Goal: Navigation & Orientation: Find specific page/section

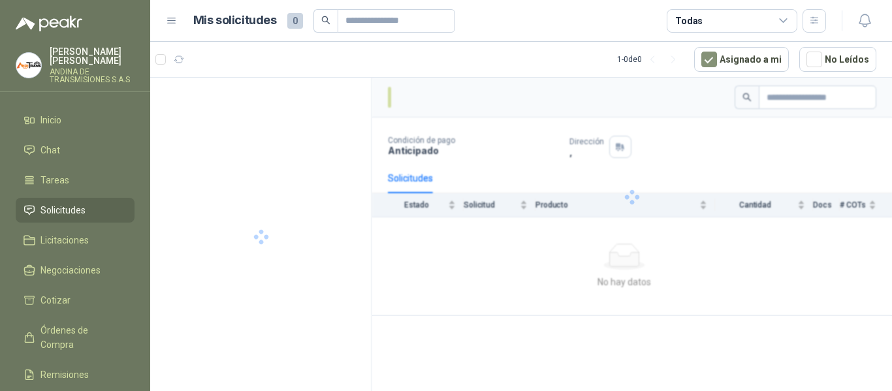
click at [438, 285] on div at bounding box center [632, 197] width 520 height 238
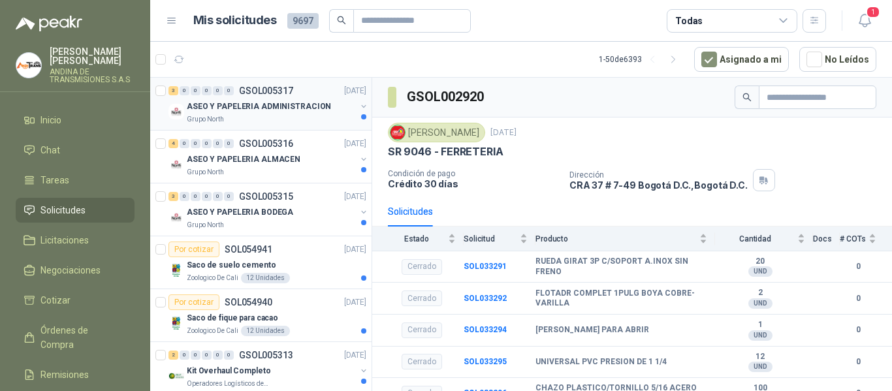
click at [258, 109] on p "ASEO Y PAPELERIA ADMINISTRACION" at bounding box center [259, 107] width 144 height 12
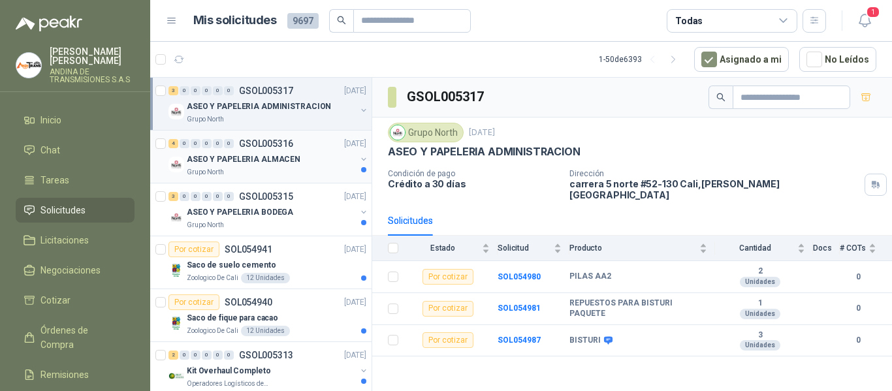
click at [272, 159] on p "ASEO Y PAPELERIA ALMACEN" at bounding box center [244, 159] width 114 height 12
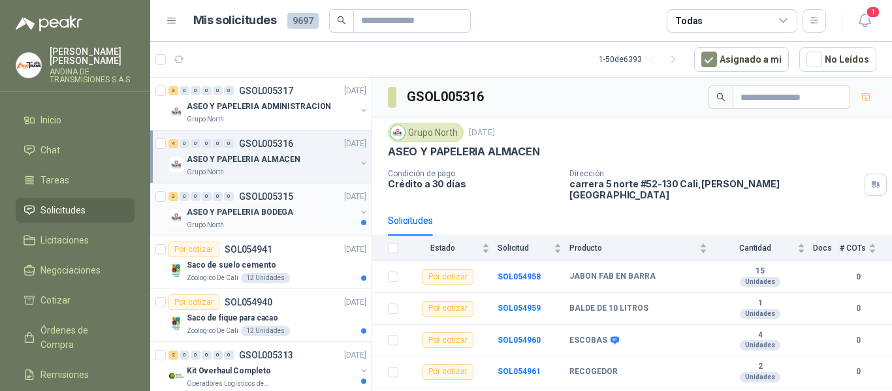
click at [258, 206] on p "ASEO Y PAPELERIA BODEGA" at bounding box center [240, 212] width 106 height 12
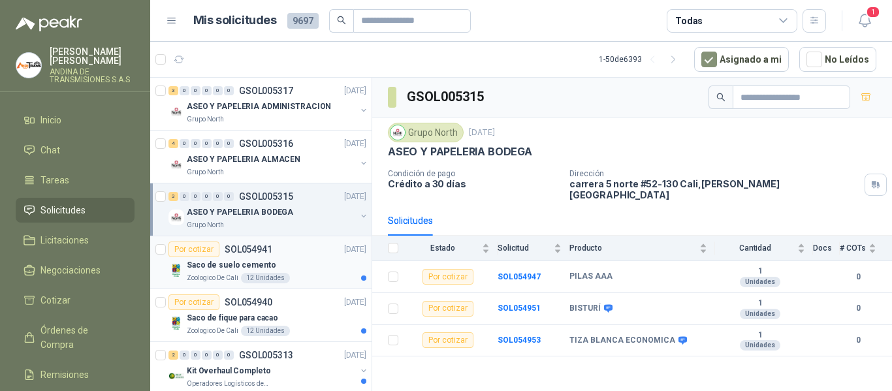
click at [279, 255] on div "Por cotizar SOL054941 [DATE]" at bounding box center [267, 250] width 198 height 16
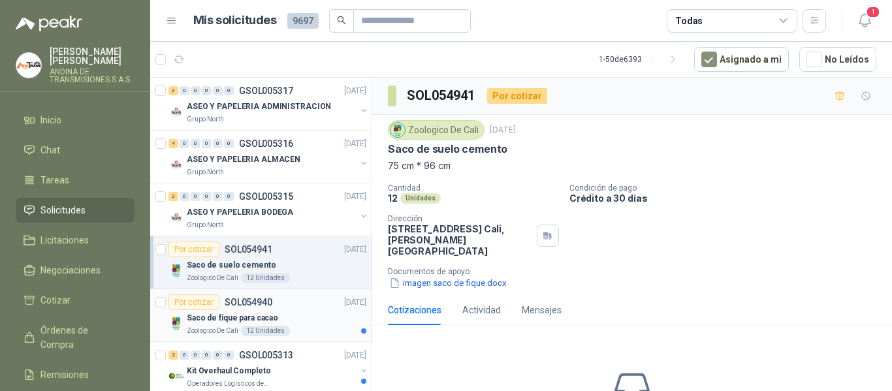
click at [244, 315] on p "Saco de fique para cacao" at bounding box center [232, 318] width 91 height 12
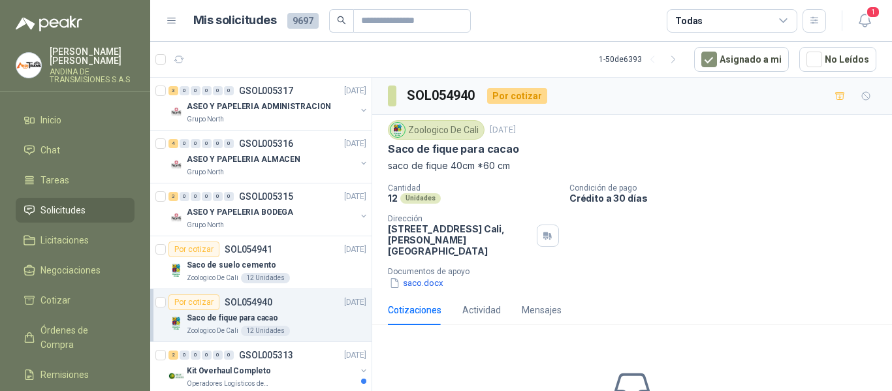
scroll to position [65, 0]
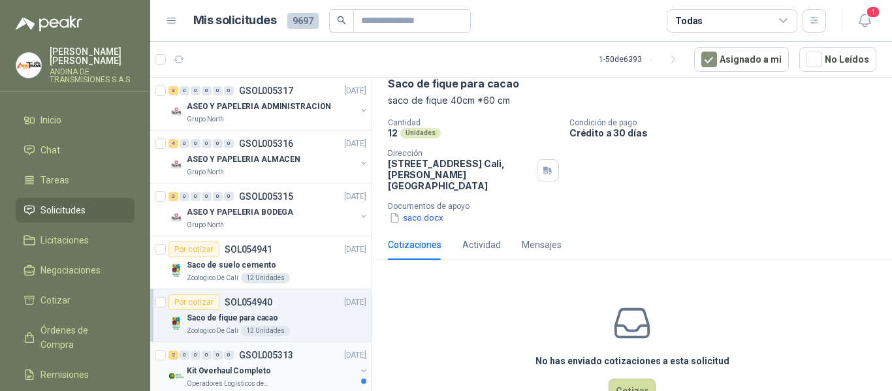
click at [278, 352] on p "GSOL005313" at bounding box center [266, 355] width 54 height 9
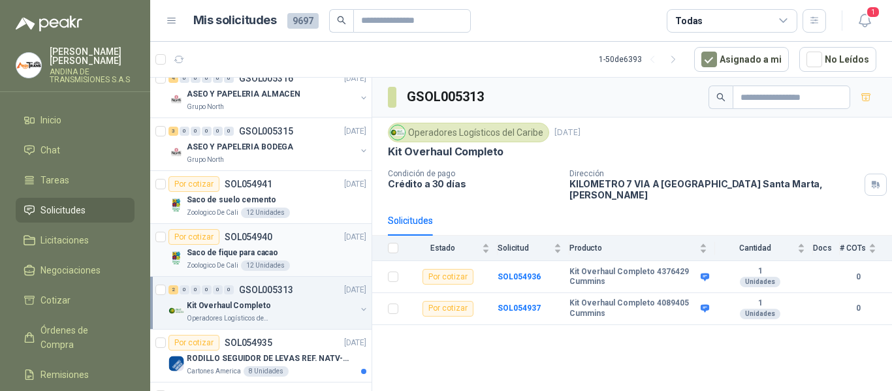
scroll to position [131, 0]
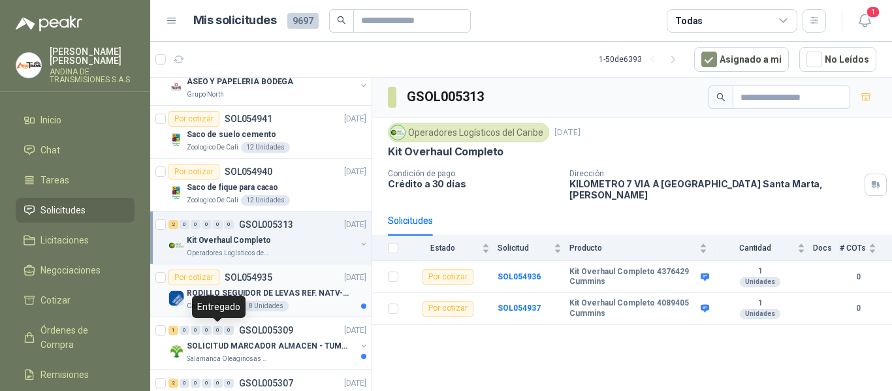
click at [259, 277] on p "SOL054935" at bounding box center [249, 277] width 48 height 9
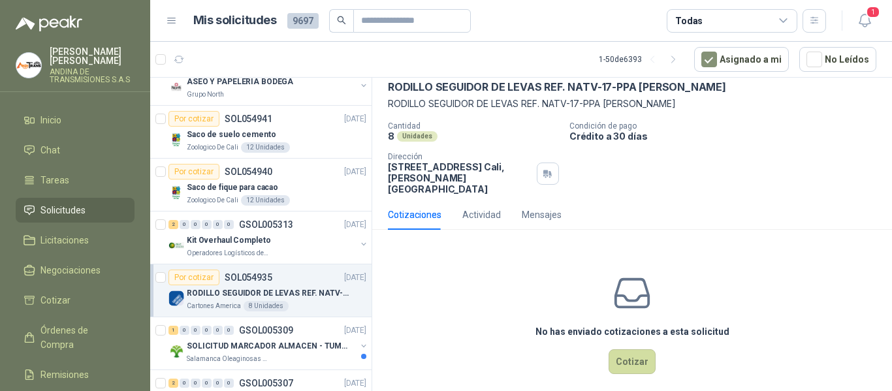
scroll to position [63, 0]
click at [282, 340] on p "SOLICITUD MARCADOR ALMACEN - TUMACO" at bounding box center [268, 346] width 163 height 12
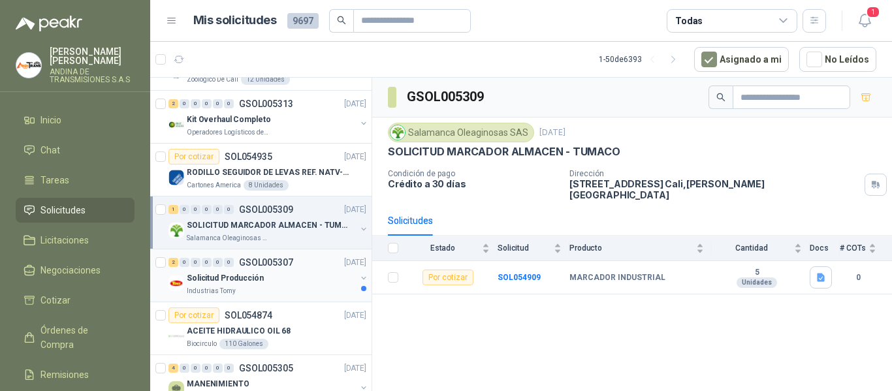
scroll to position [261, 0]
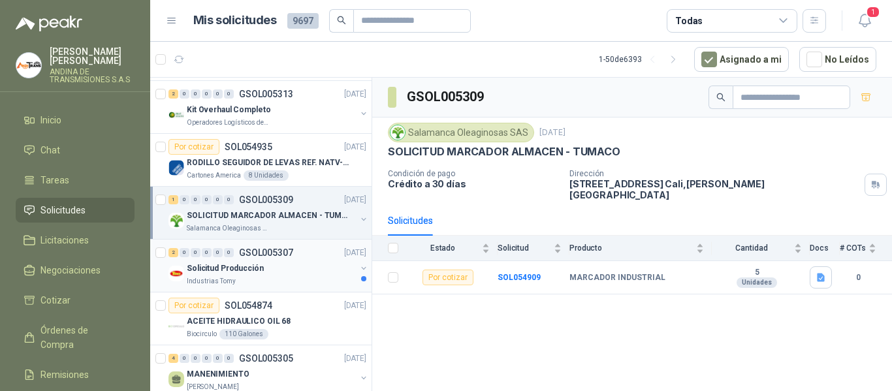
click at [271, 266] on div "Solicitud Producción" at bounding box center [271, 268] width 169 height 16
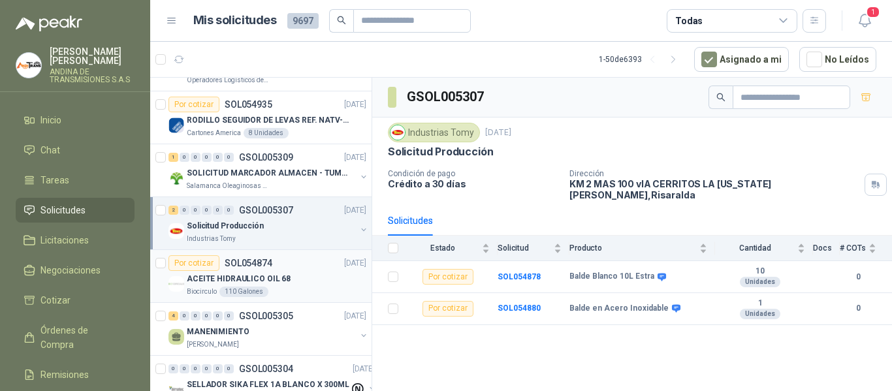
scroll to position [326, 0]
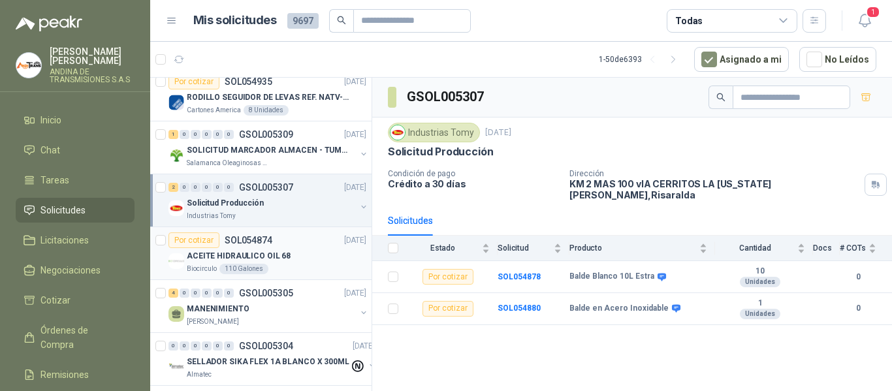
click at [268, 238] on p "SOL054874" at bounding box center [249, 240] width 48 height 9
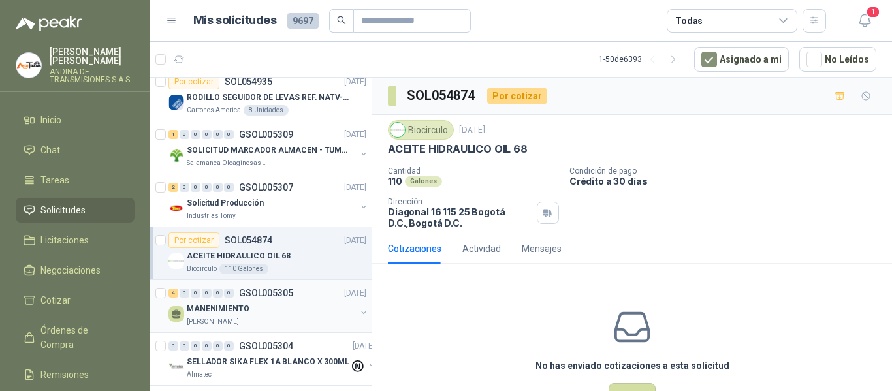
click at [247, 310] on div "MANENIMIENTO" at bounding box center [271, 309] width 169 height 16
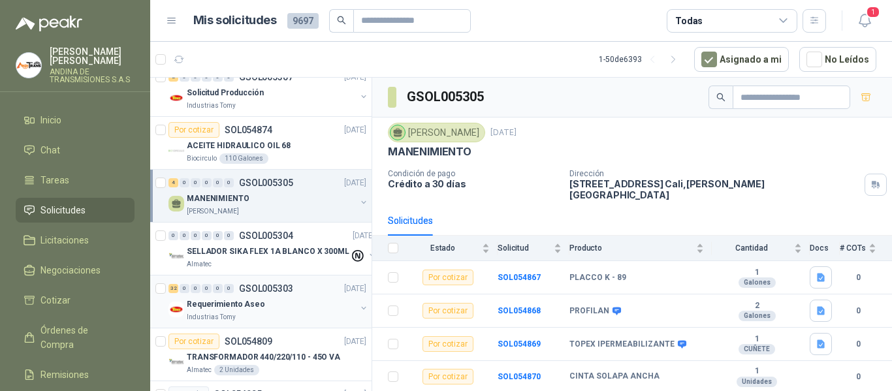
scroll to position [457, 0]
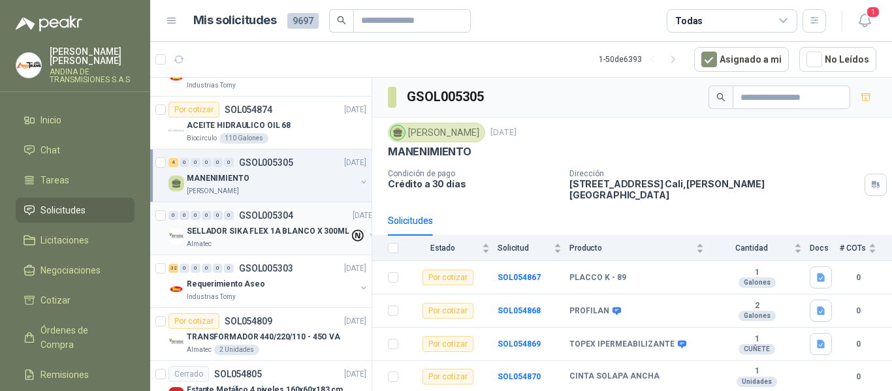
click at [251, 217] on p "GSOL005304" at bounding box center [266, 215] width 54 height 9
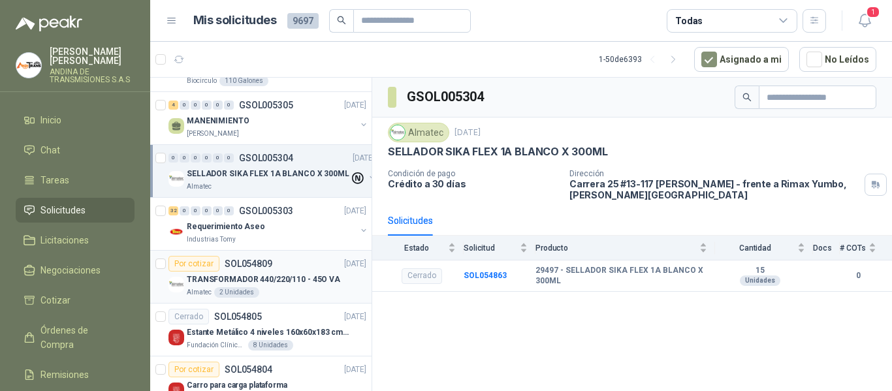
scroll to position [522, 0]
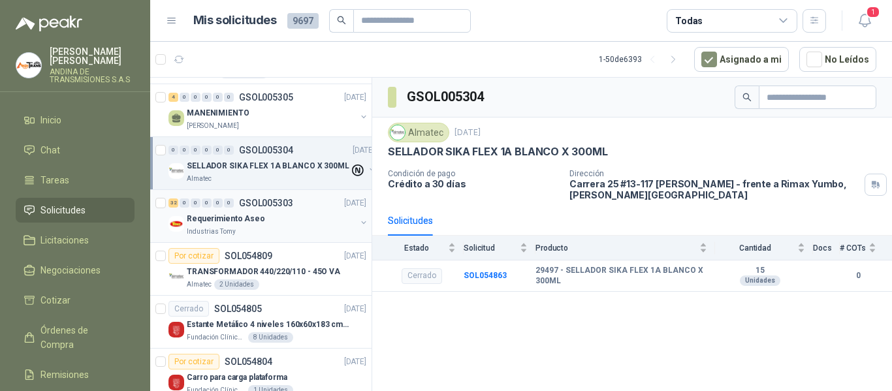
click at [266, 240] on div "32 0 0 0 0 0 GSOL005303 [DATE] Requerimiento Aseo Industrias Tomy" at bounding box center [260, 216] width 221 height 53
click at [273, 279] on div "Almatec 2 Unidades" at bounding box center [276, 284] width 179 height 10
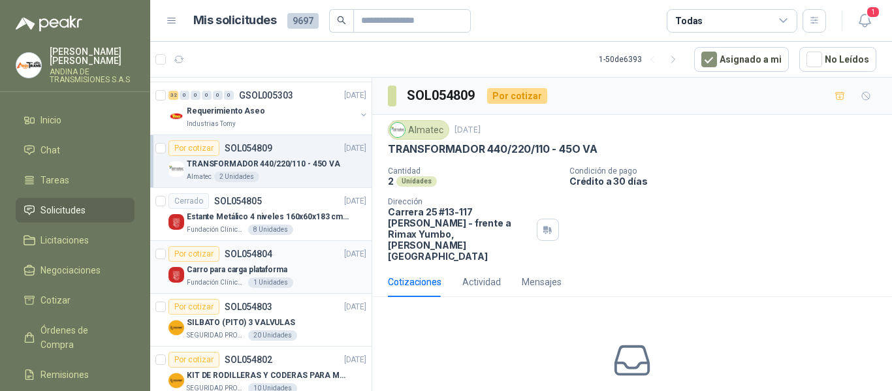
scroll to position [653, 0]
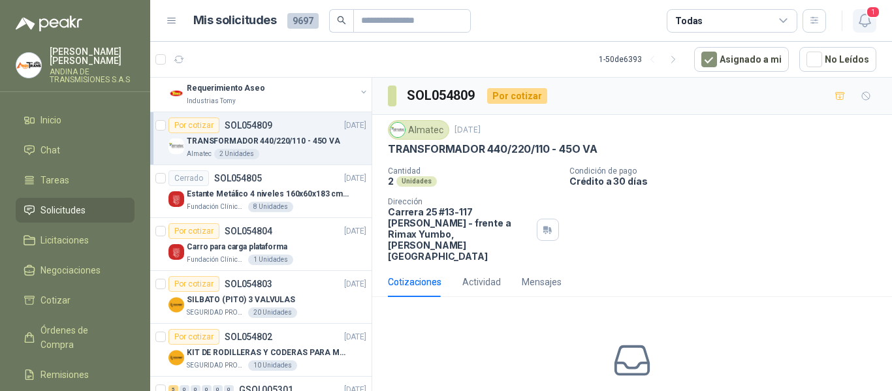
click at [869, 25] on icon "button" at bounding box center [864, 20] width 16 height 16
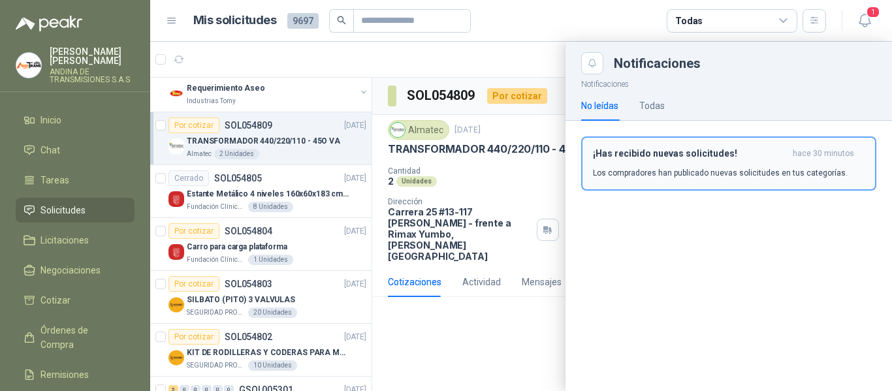
click at [717, 158] on h3 "¡Has recibido nuevas solicitudes!" at bounding box center [690, 153] width 195 height 11
